Goal: Book appointment/travel/reservation

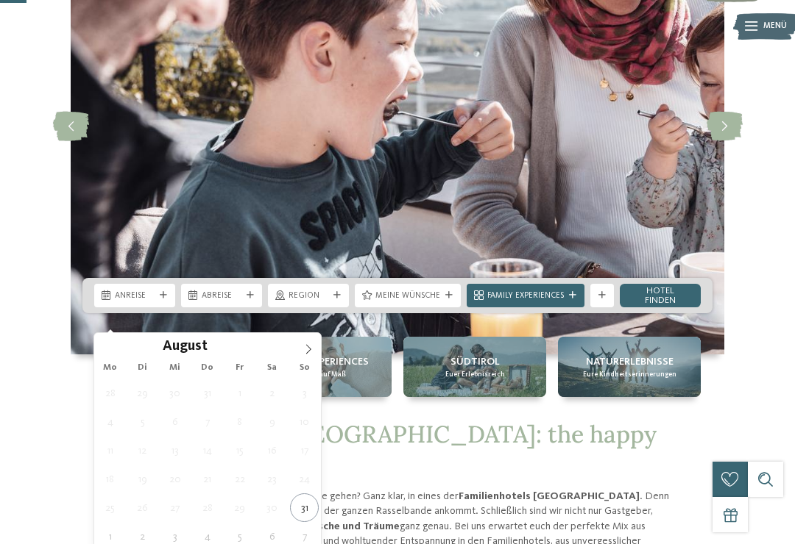
click at [313, 344] on span at bounding box center [308, 345] width 25 height 25
click at [308, 353] on icon at bounding box center [308, 350] width 5 height 10
click at [311, 353] on icon at bounding box center [308, 349] width 10 height 10
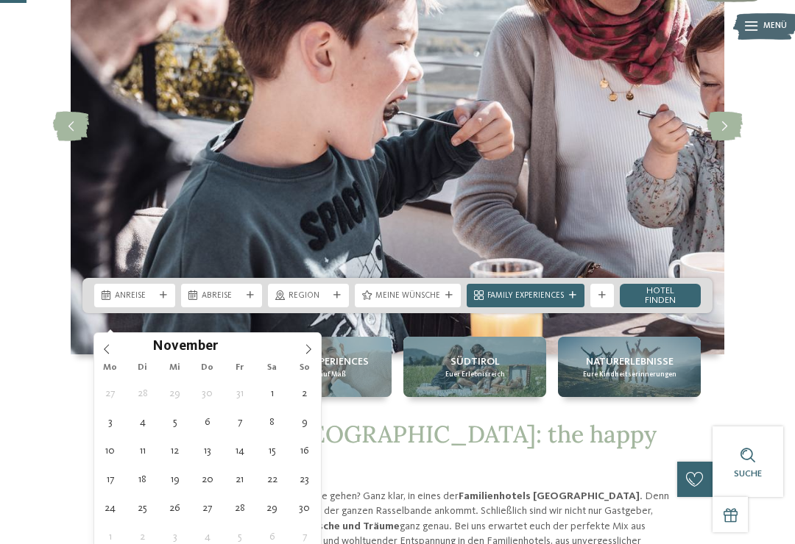
click at [311, 355] on icon at bounding box center [308, 349] width 10 height 10
click at [306, 355] on icon at bounding box center [308, 349] width 10 height 10
type input "****"
click at [304, 357] on span at bounding box center [308, 345] width 25 height 25
click at [300, 355] on span at bounding box center [308, 345] width 25 height 25
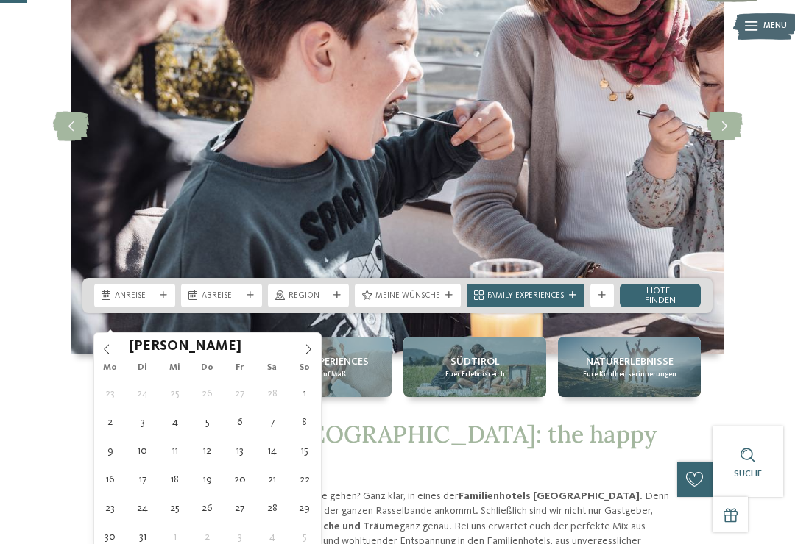
click at [299, 357] on span at bounding box center [308, 345] width 25 height 25
click at [299, 352] on span at bounding box center [308, 345] width 25 height 25
click at [303, 355] on icon at bounding box center [308, 349] width 10 height 10
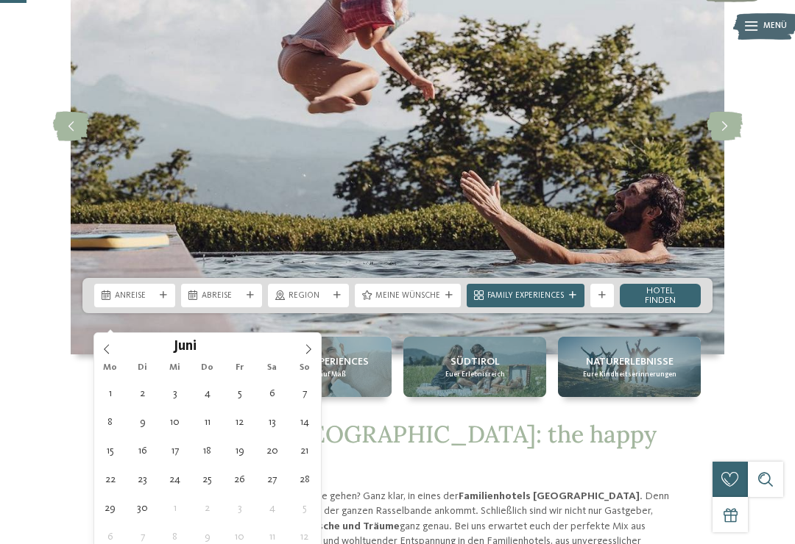
click at [308, 351] on icon at bounding box center [308, 349] width 10 height 10
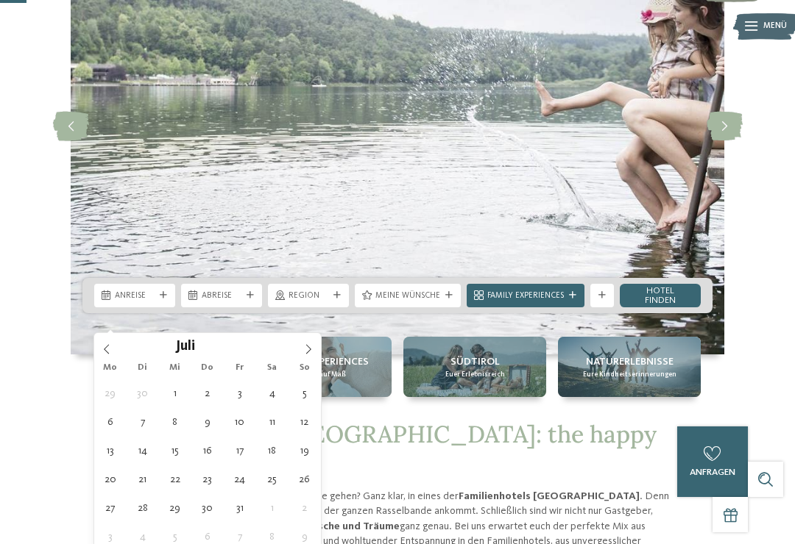
type div "[DATE]"
type input "****"
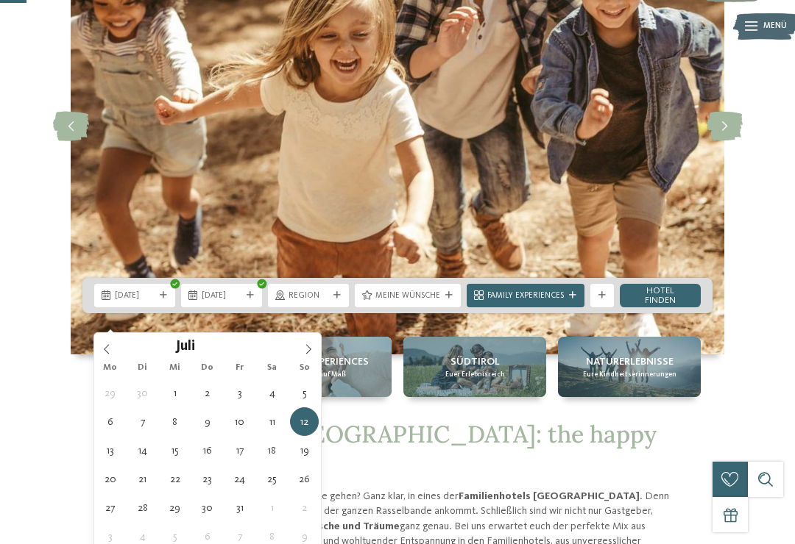
type div "[DATE]"
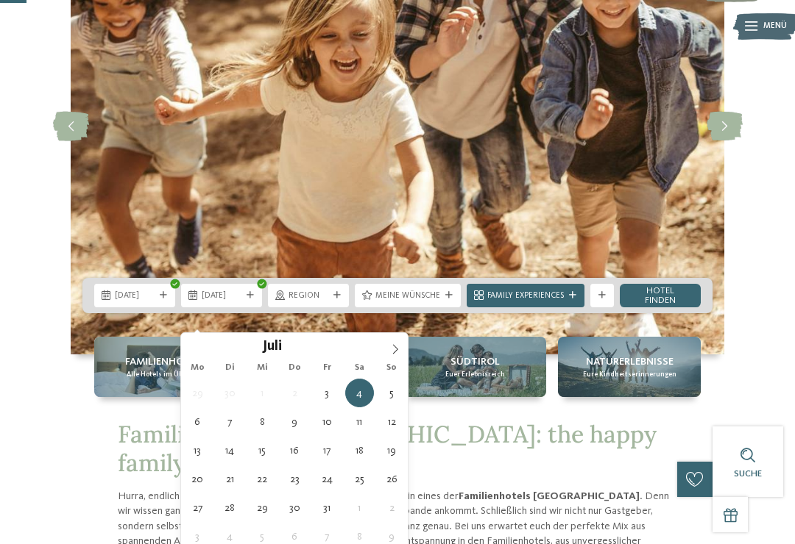
type div "[DATE]"
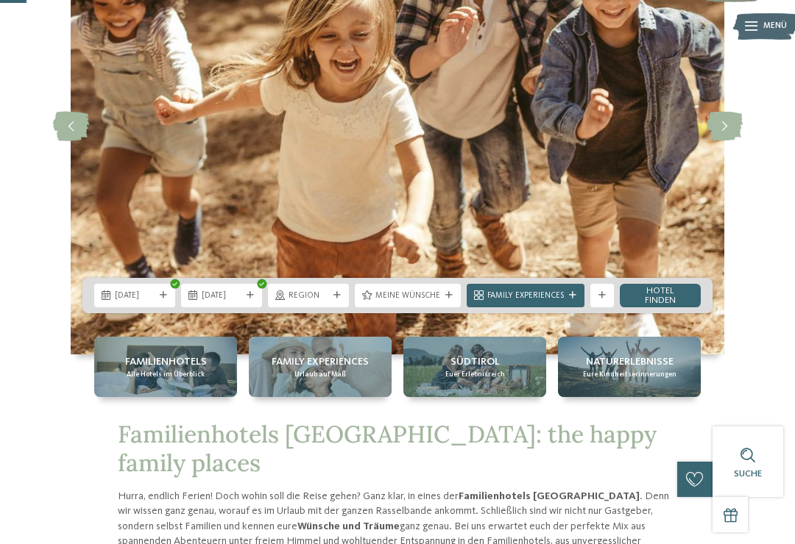
click at [306, 302] on span "Region" at bounding box center [308, 297] width 40 height 12
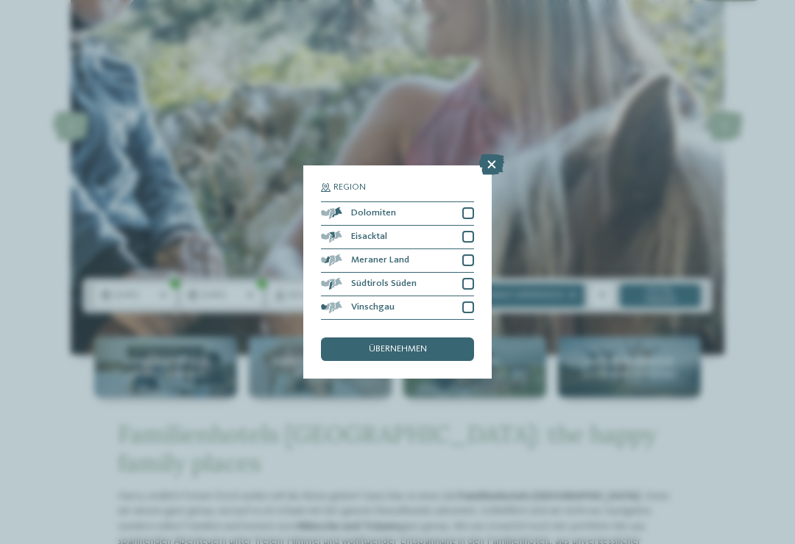
click at [471, 207] on div at bounding box center [468, 213] width 12 height 12
click at [473, 231] on div at bounding box center [468, 237] width 12 height 12
click at [468, 255] on div at bounding box center [468, 261] width 12 height 12
click at [463, 278] on div at bounding box center [468, 284] width 12 height 12
click at [467, 302] on div at bounding box center [468, 308] width 12 height 12
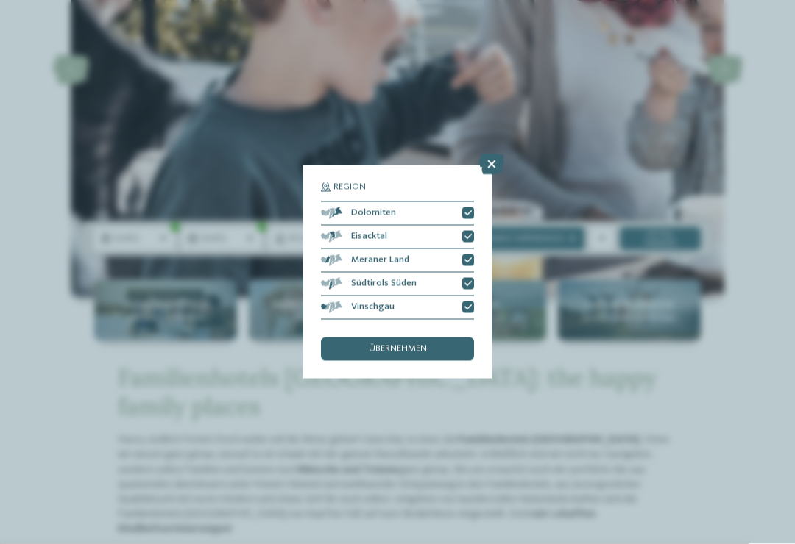
scroll to position [221, 0]
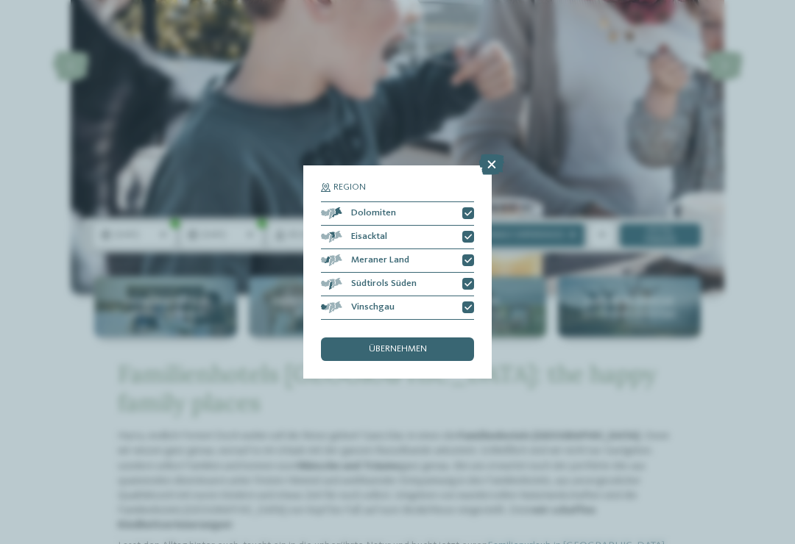
click at [437, 338] on div "übernehmen" at bounding box center [397, 350] width 153 height 24
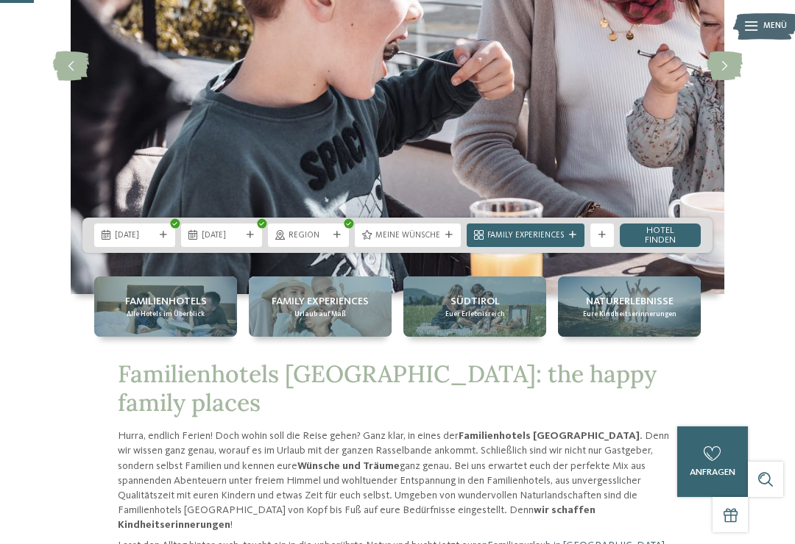
click at [561, 242] on span "Family Experiences" at bounding box center [525, 236] width 77 height 12
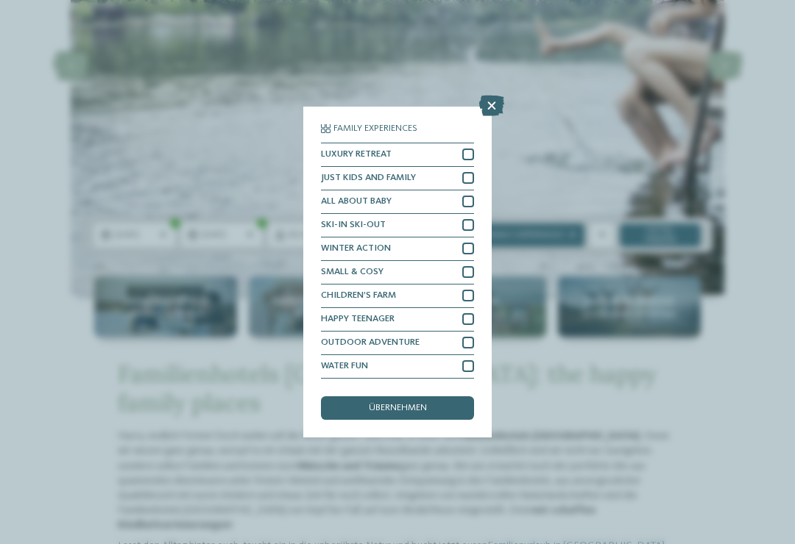
click at [498, 96] on icon at bounding box center [491, 106] width 25 height 21
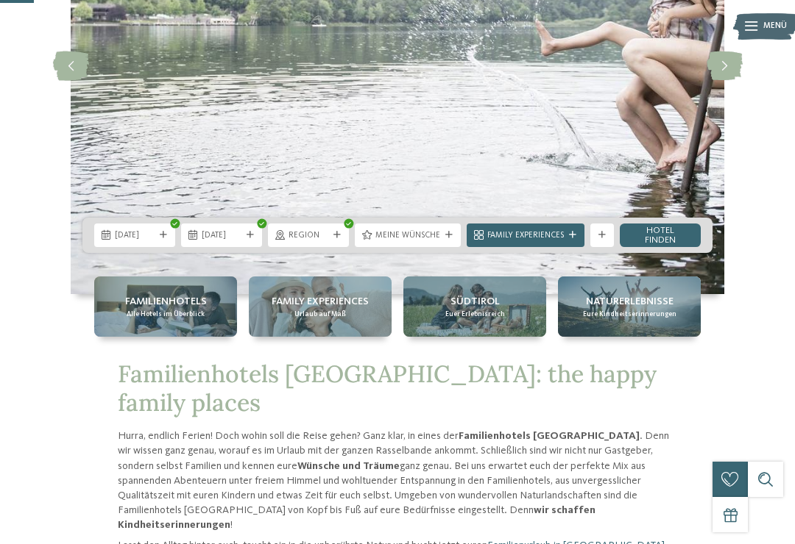
click at [663, 247] on link "Hotel finden" at bounding box center [660, 236] width 81 height 24
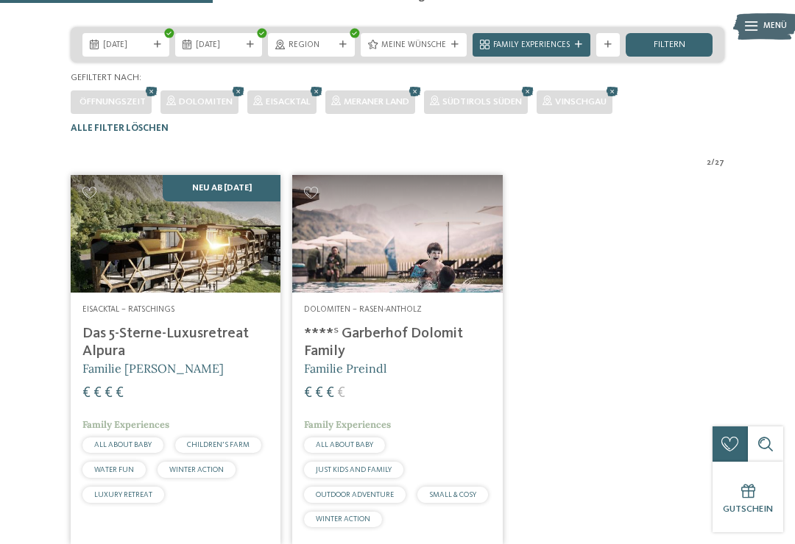
scroll to position [206, 0]
